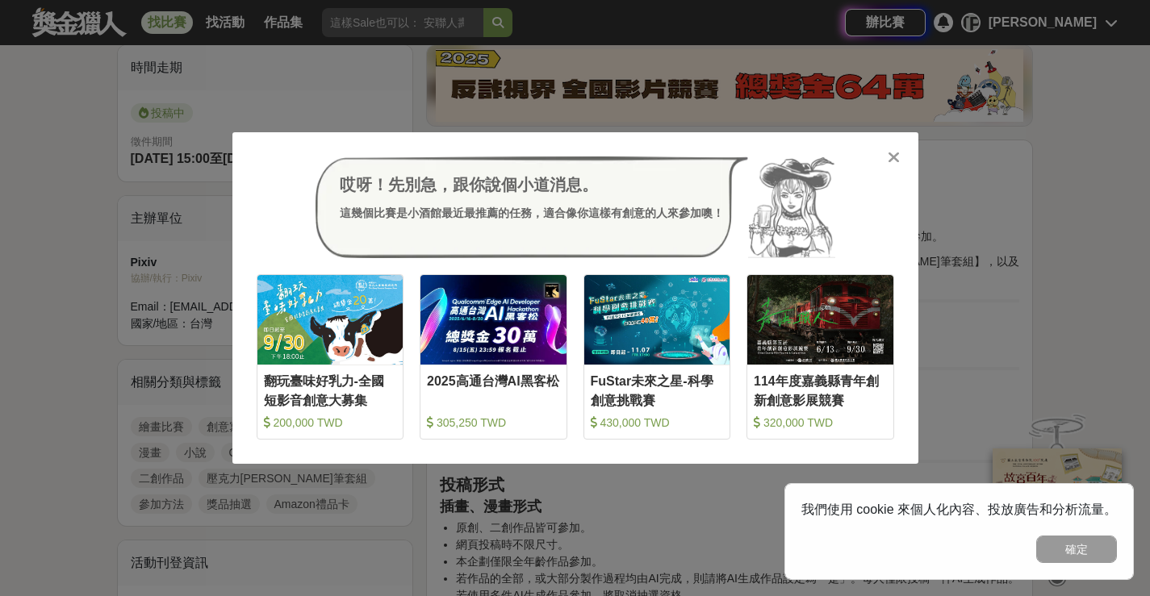
click at [890, 152] on icon at bounding box center [894, 157] width 12 height 16
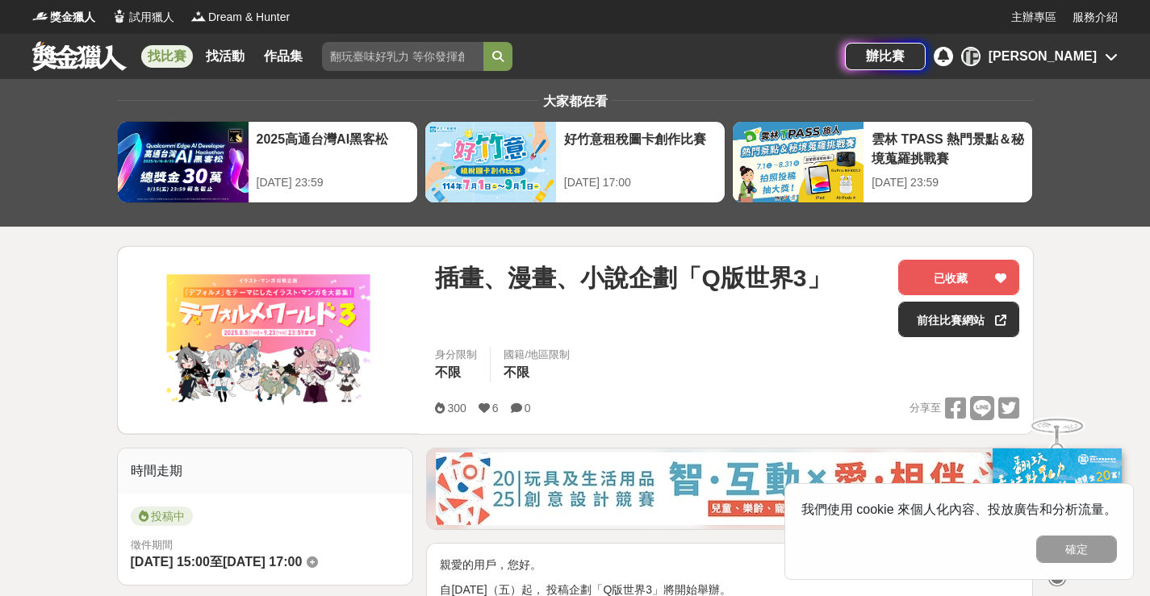
click at [981, 57] on div "[PERSON_NAME]" at bounding box center [970, 56] width 19 height 19
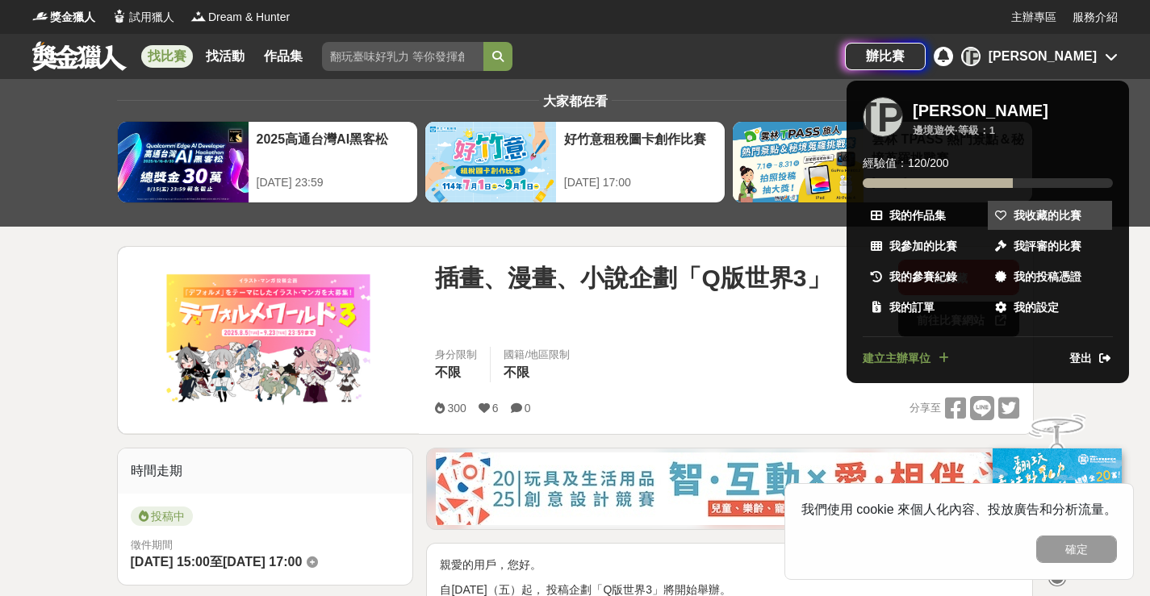
click at [1073, 222] on span "我收藏的比賽" at bounding box center [1048, 215] width 68 height 17
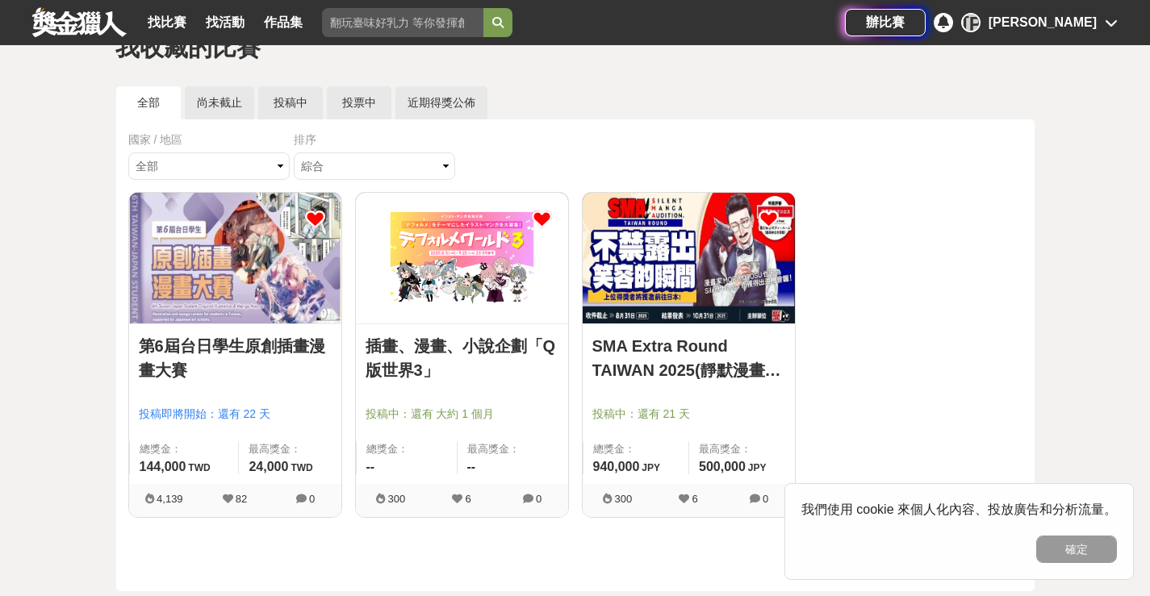
scroll to position [161, 0]
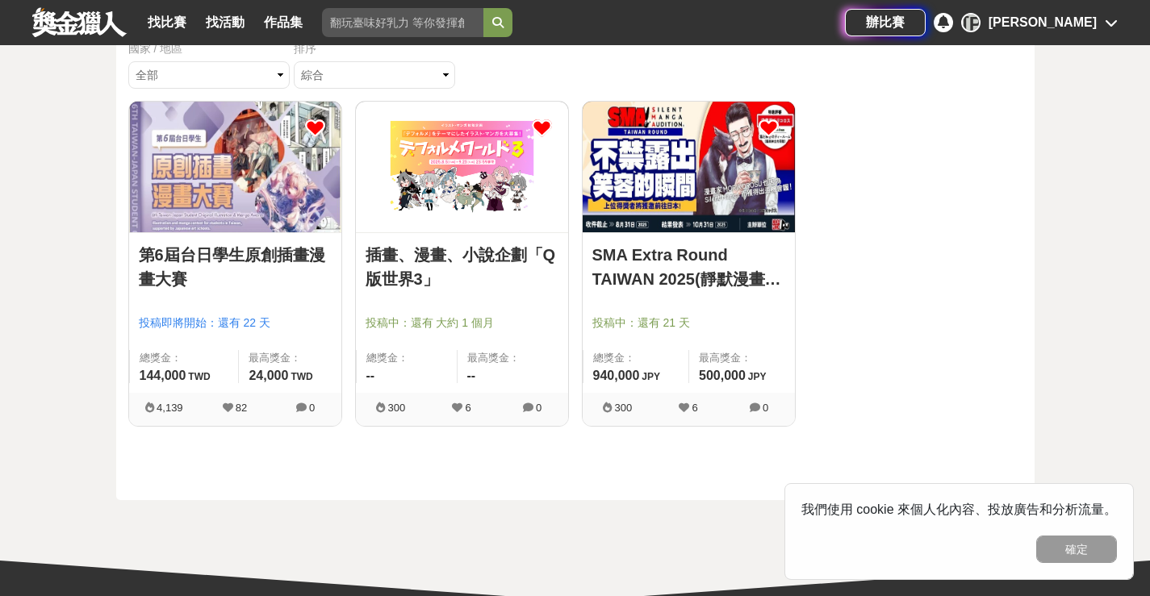
click at [682, 198] on img at bounding box center [689, 167] width 212 height 131
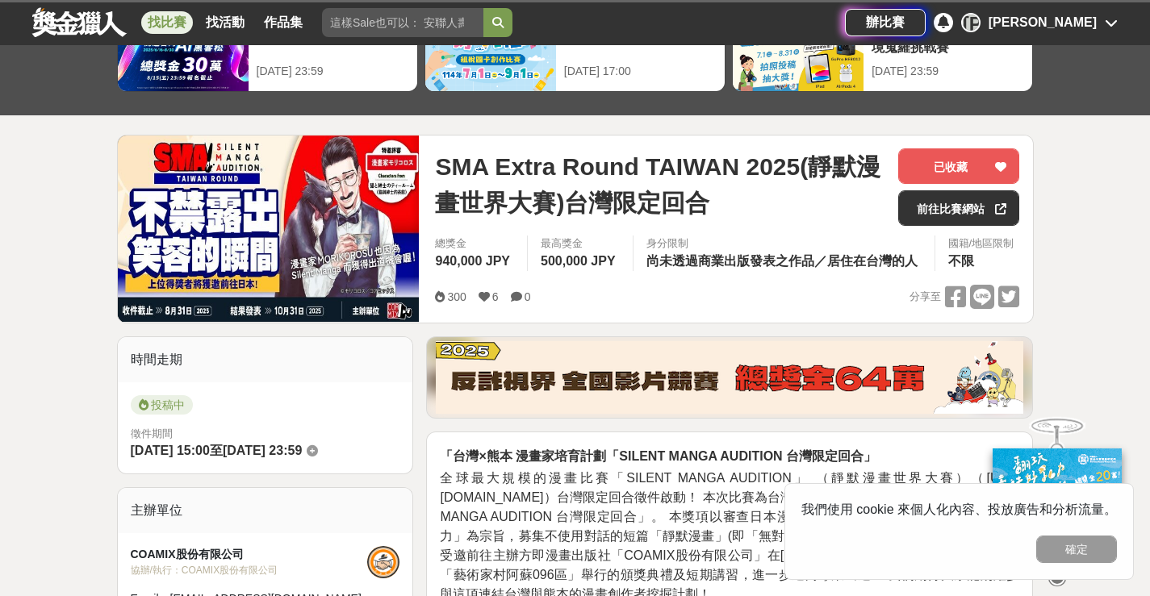
scroll to position [81, 0]
